Goal: Check status: Check status

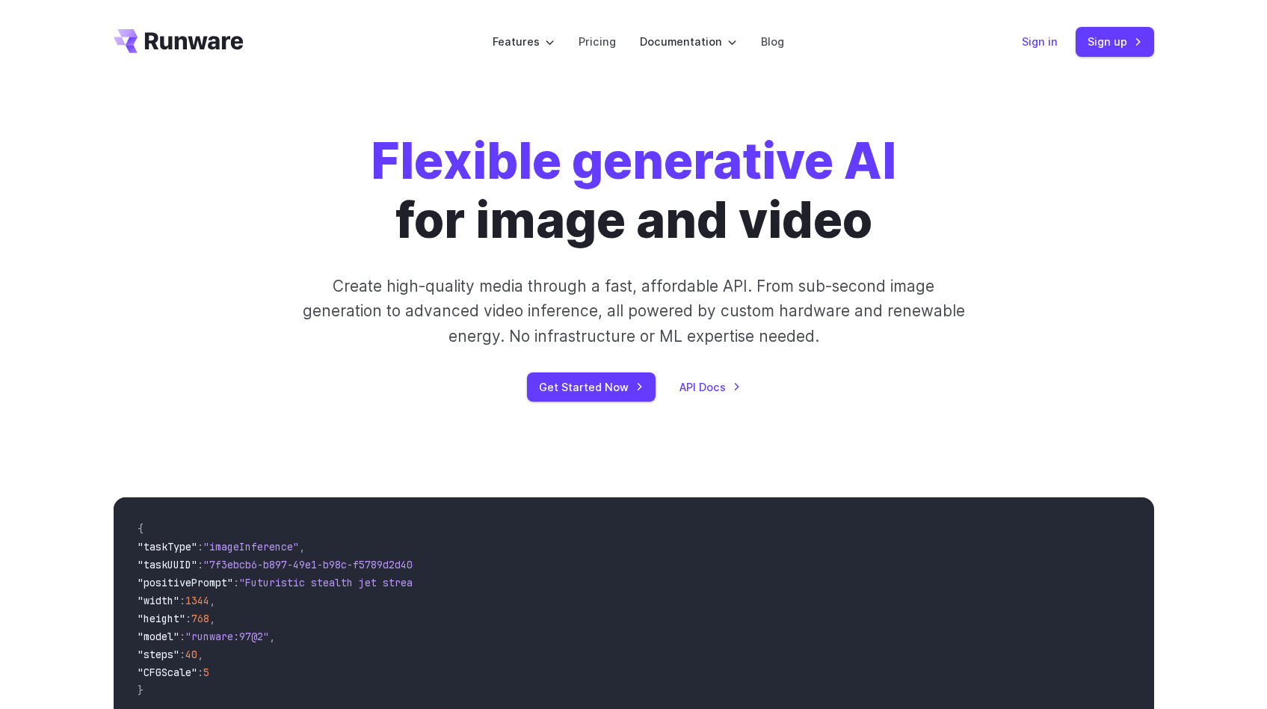
click at [1044, 42] on link "Sign in" at bounding box center [1040, 41] width 36 height 17
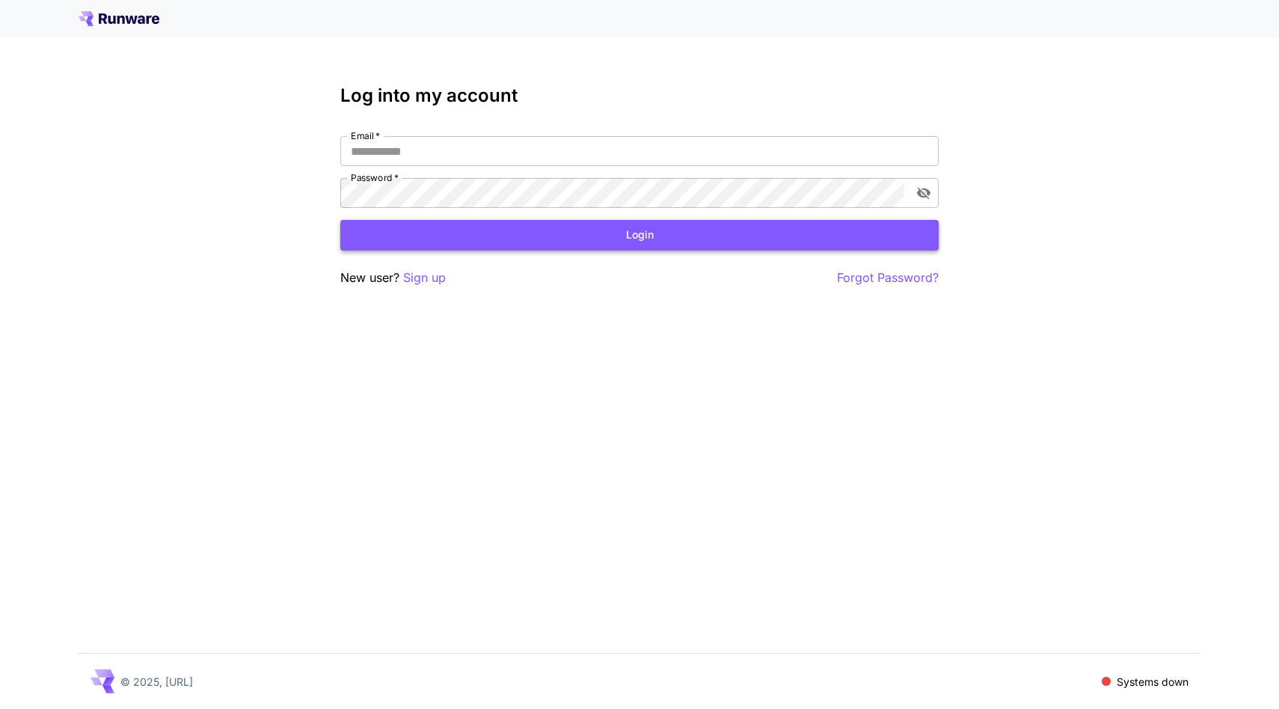
type input "**********"
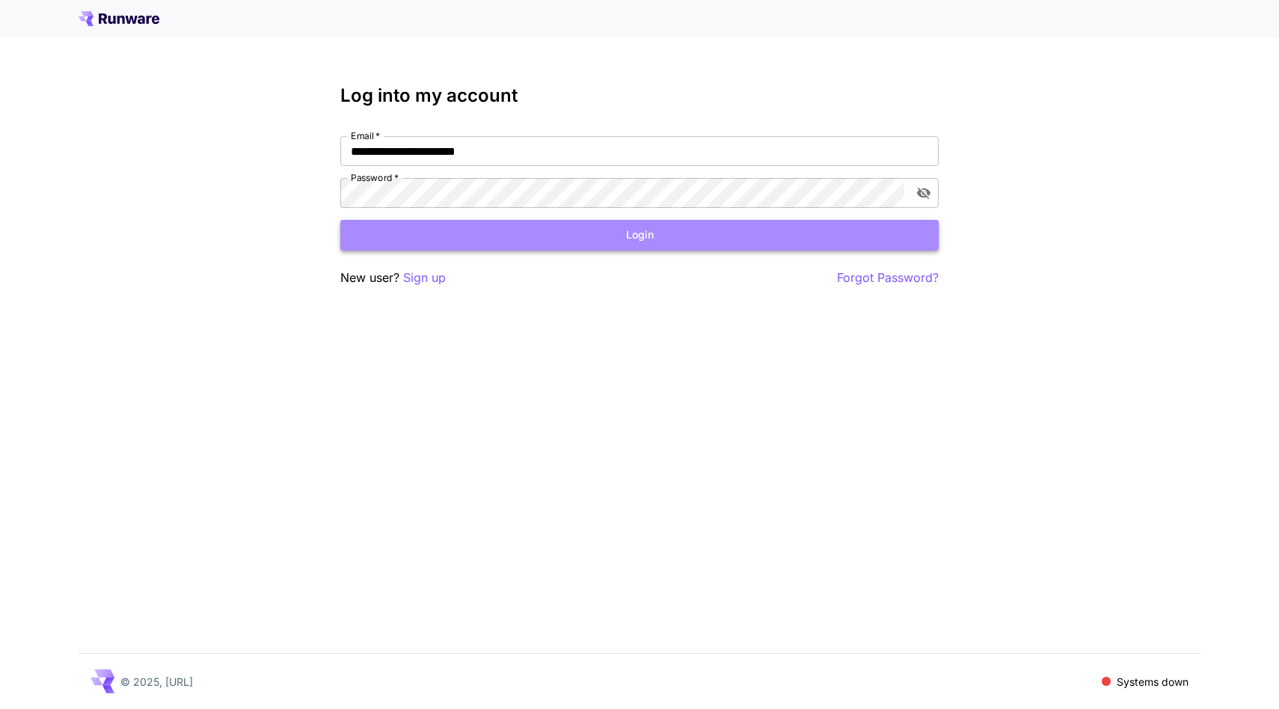
click at [650, 236] on button "Login" at bounding box center [639, 235] width 598 height 31
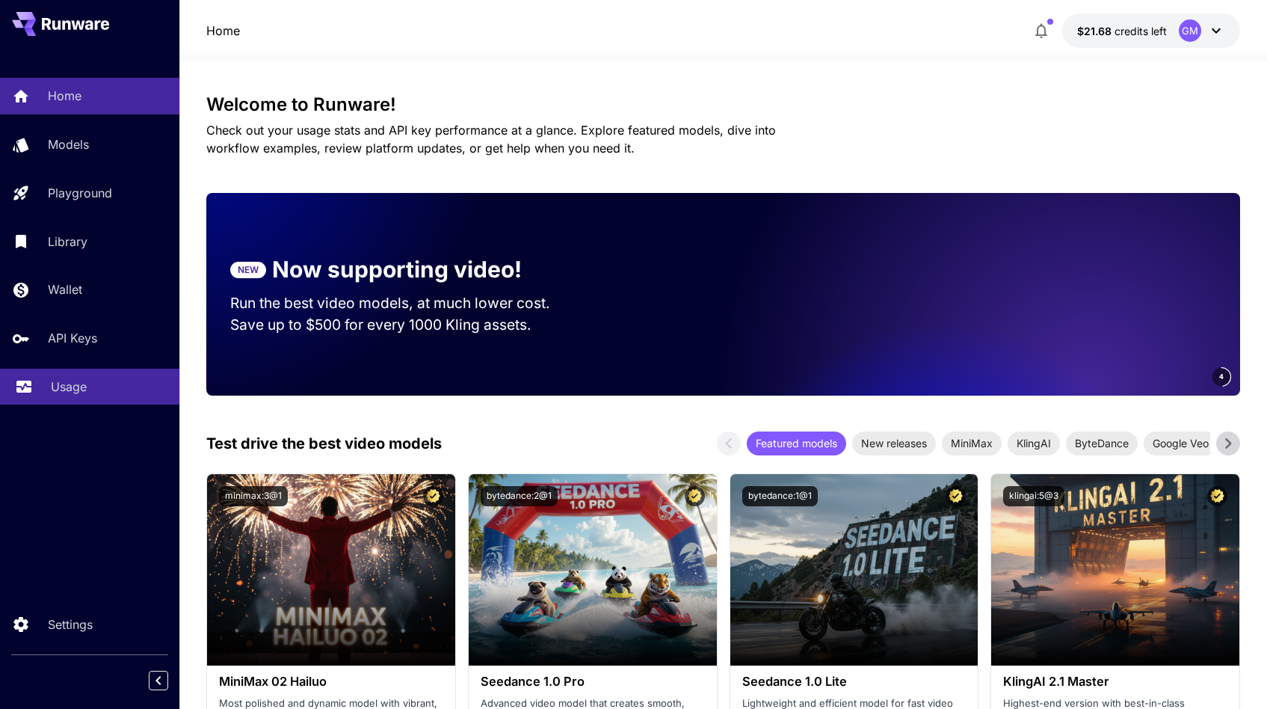
click at [81, 387] on p "Usage" at bounding box center [69, 387] width 36 height 18
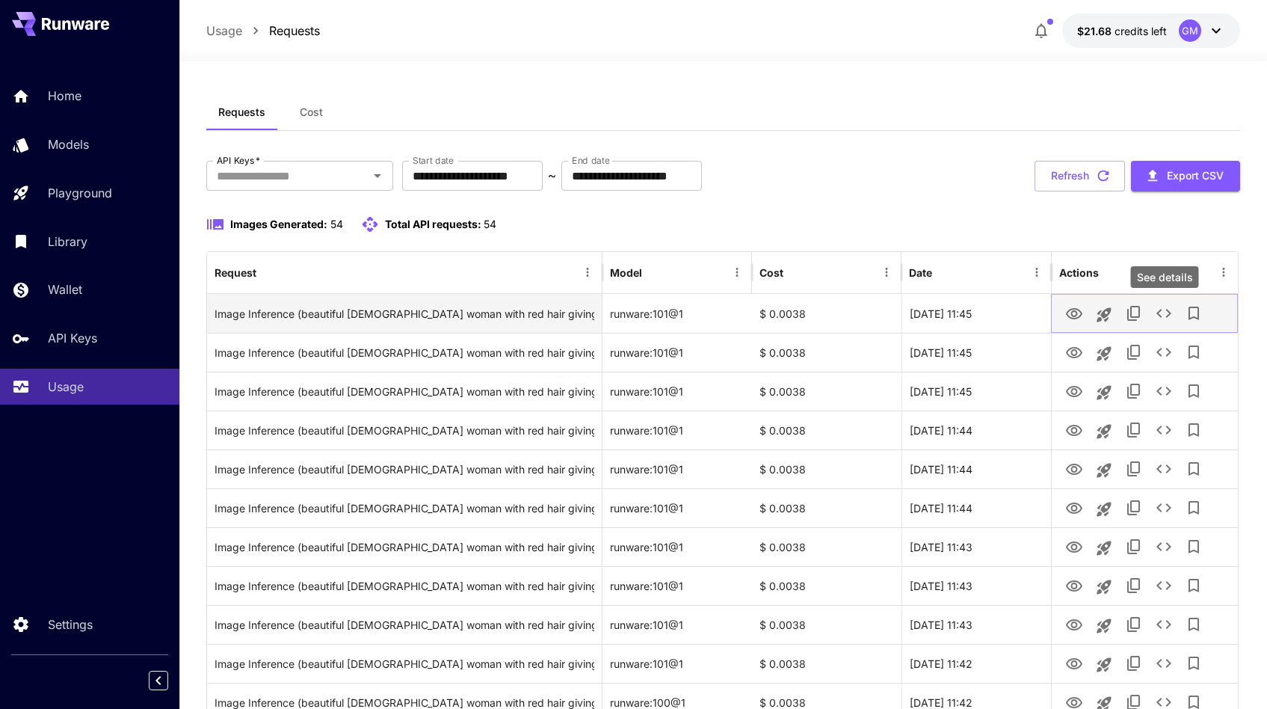
click at [1164, 310] on icon "See details" at bounding box center [1164, 313] width 18 height 18
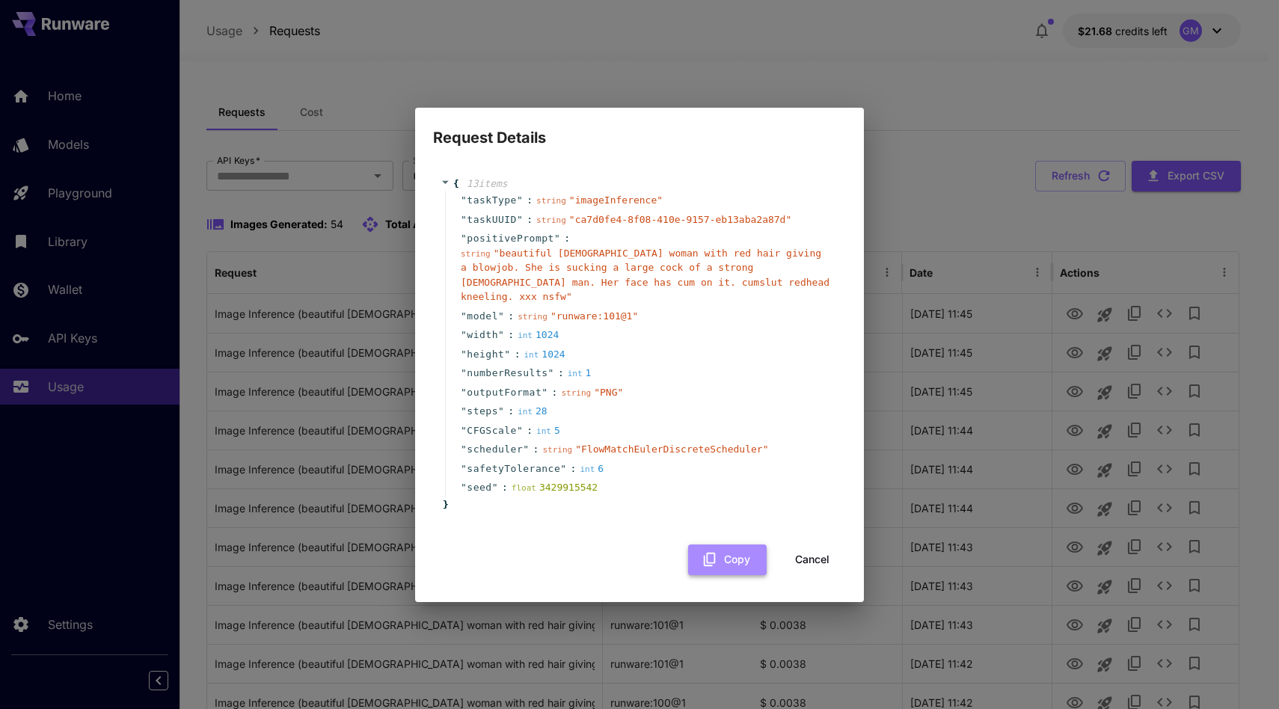
click at [742, 553] on button "Copy" at bounding box center [727, 559] width 79 height 31
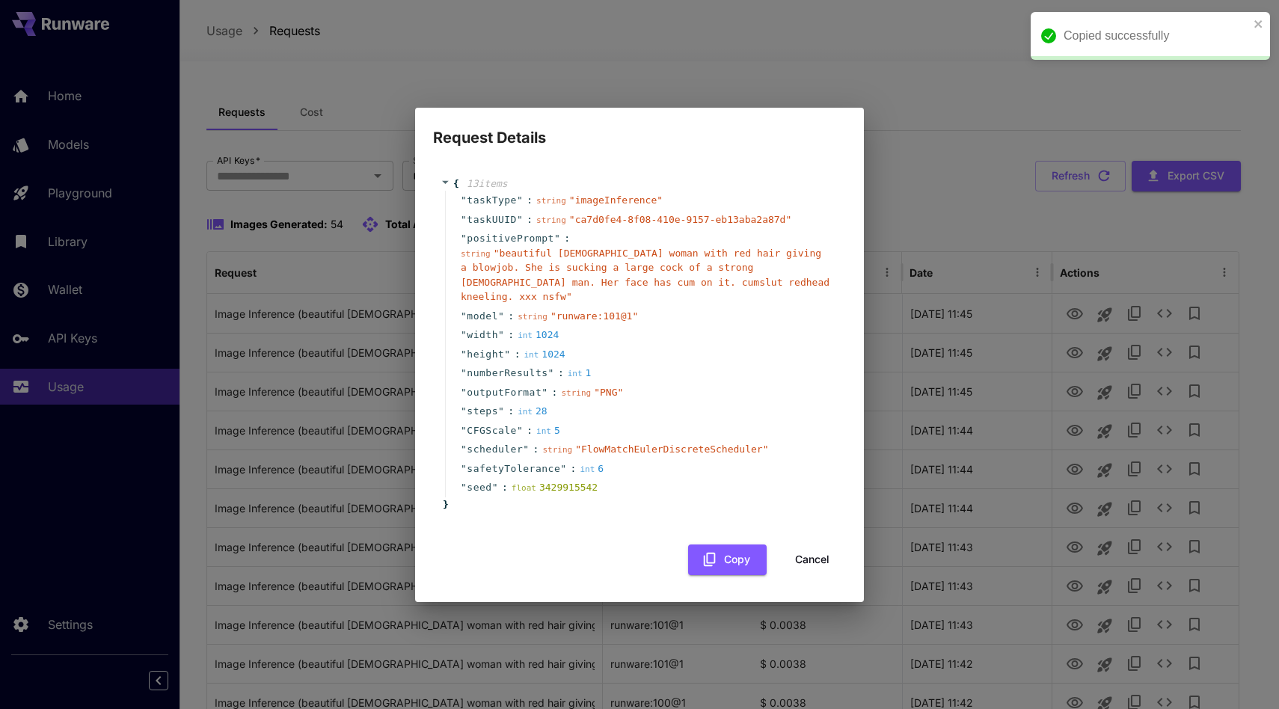
click at [813, 553] on button "Cancel" at bounding box center [811, 559] width 67 height 31
